Goal: Check status: Check status

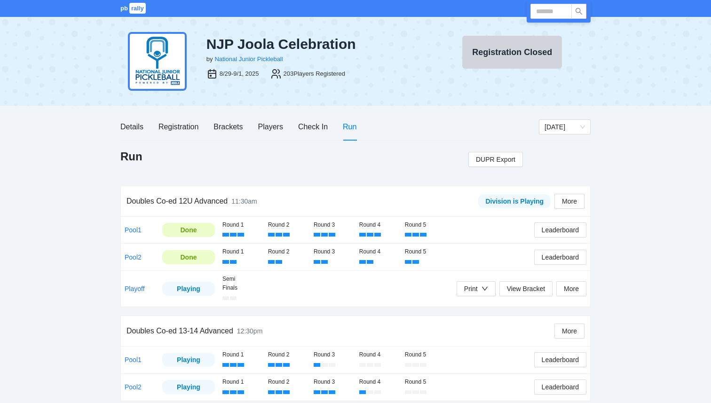
scroll to position [219, 0]
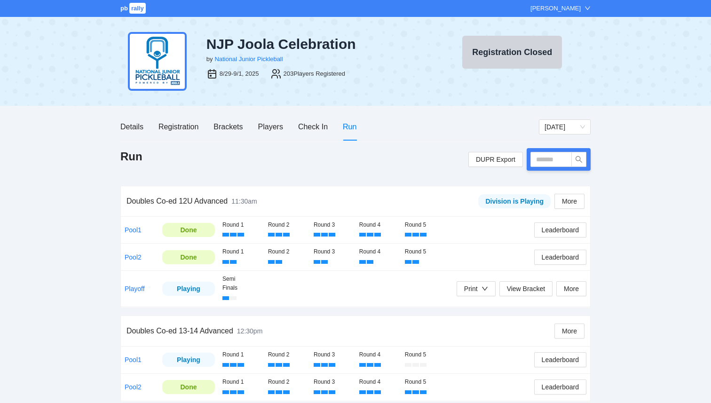
click at [128, 283] on td "Playoff" at bounding box center [140, 289] width 38 height 36
click at [129, 286] on link "Playoff" at bounding box center [135, 289] width 20 height 8
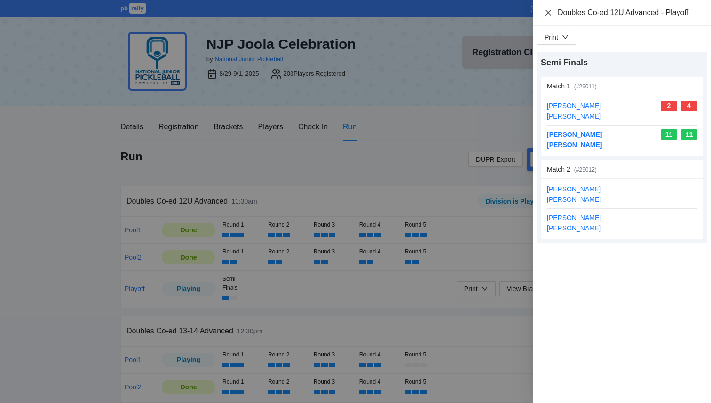
click at [549, 14] on icon "close" at bounding box center [548, 12] width 6 height 6
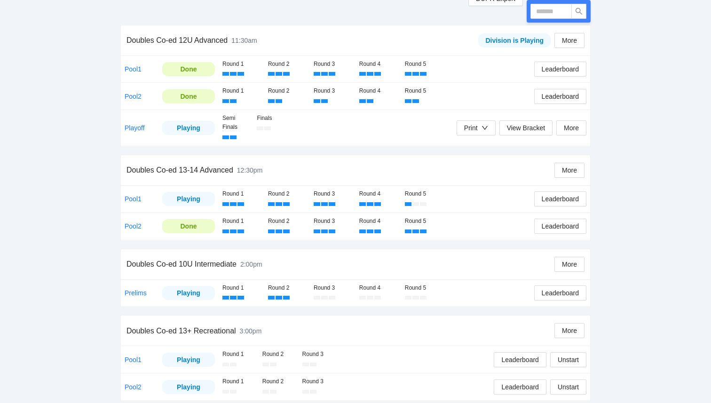
scroll to position [162, 0]
click at [134, 128] on link "Playoff" at bounding box center [135, 127] width 20 height 8
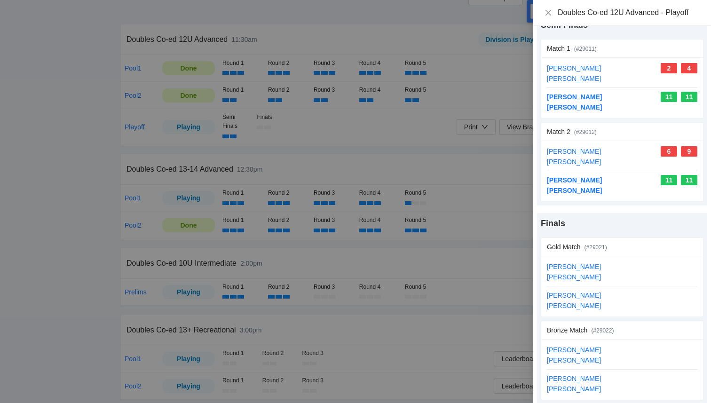
scroll to position [42, 0]
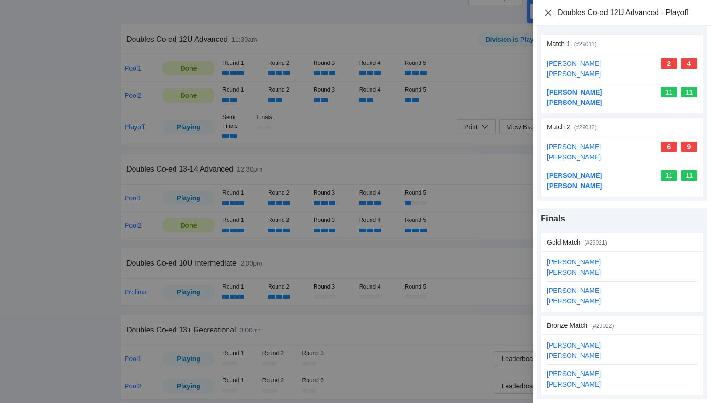
click at [547, 14] on icon "close" at bounding box center [548, 13] width 8 height 8
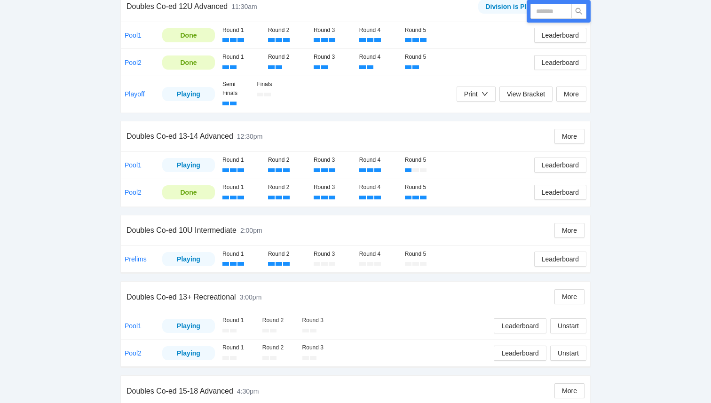
scroll to position [16, 0]
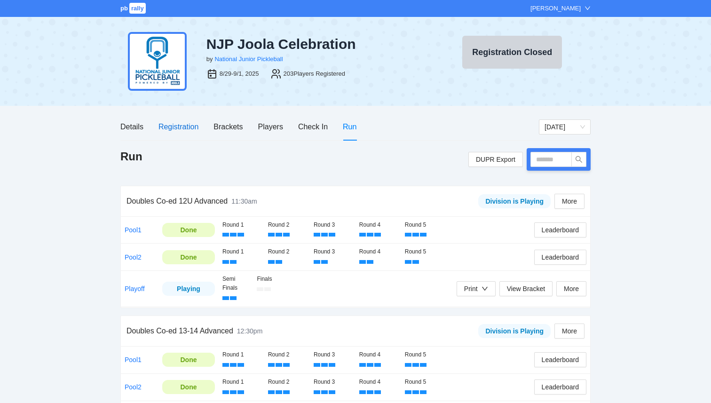
click at [184, 125] on div "Registration" at bounding box center [178, 127] width 40 height 12
